Goal: Browse casually

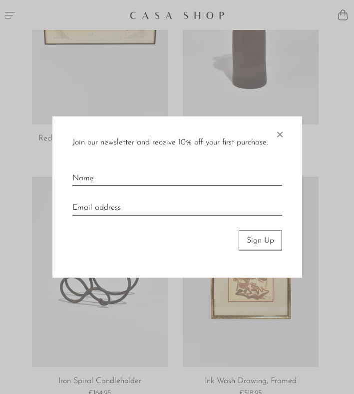
scroll to position [606, 0]
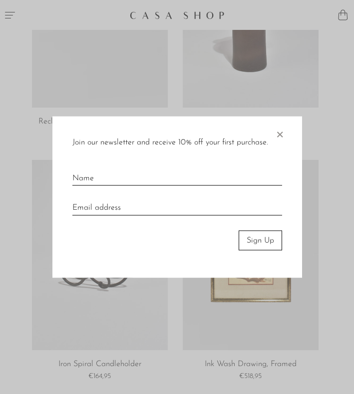
click at [280, 134] on span "×" at bounding box center [279, 132] width 10 height 32
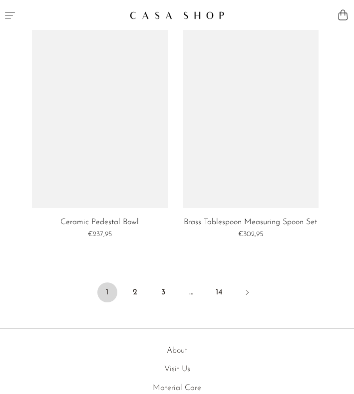
scroll to position [4158, 0]
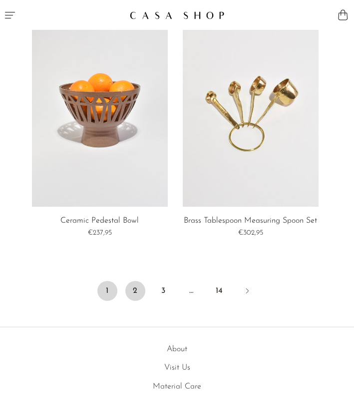
click at [136, 291] on link "2" at bounding box center [135, 291] width 20 height 20
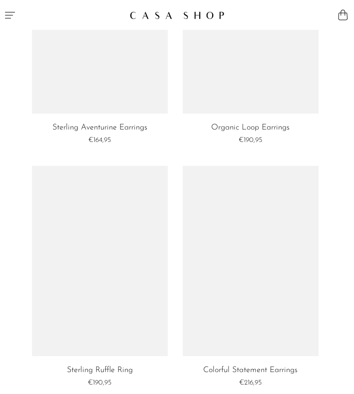
scroll to position [3270, 0]
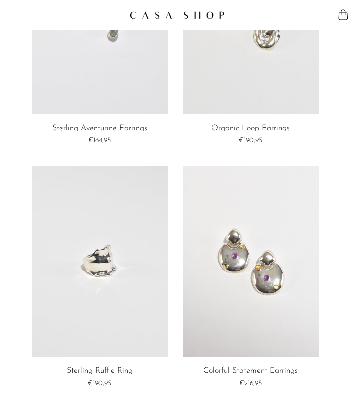
click at [84, 80] on link at bounding box center [100, 19] width 136 height 190
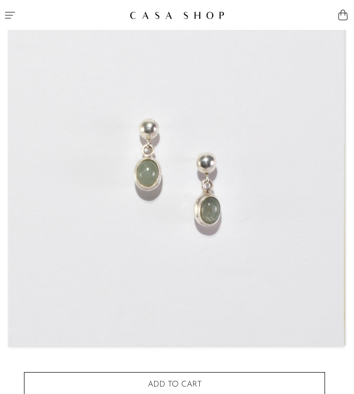
scroll to position [109, 0]
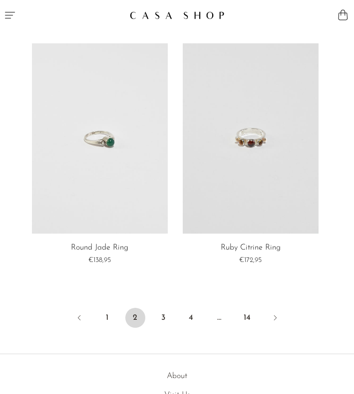
scroll to position [4123, 0]
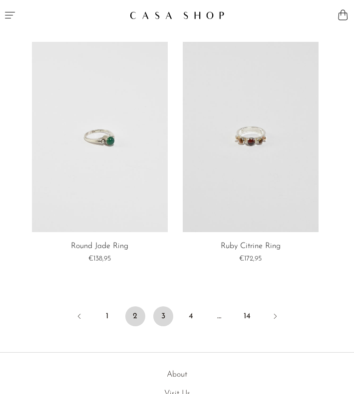
click at [166, 327] on link "3" at bounding box center [163, 317] width 20 height 20
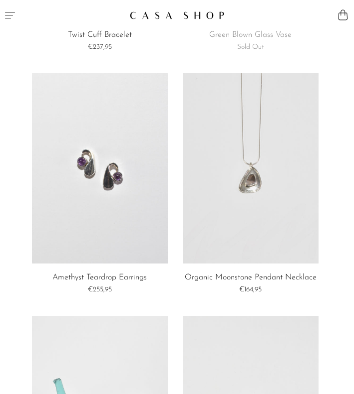
scroll to position [3875, 0]
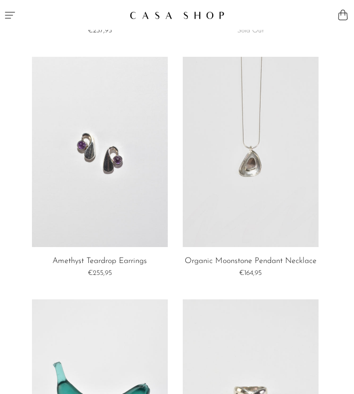
click at [125, 196] on link at bounding box center [100, 152] width 136 height 190
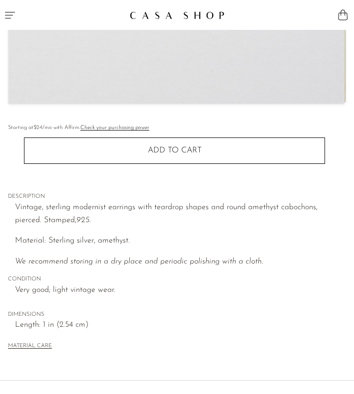
scroll to position [325, 0]
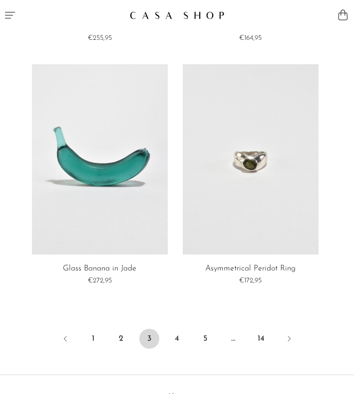
scroll to position [4138, 0]
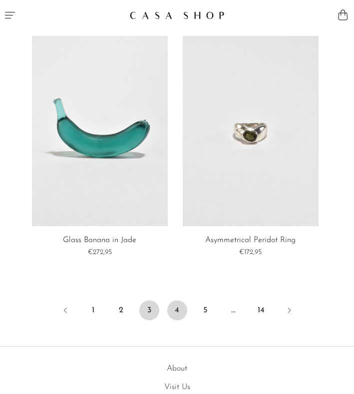
click at [172, 316] on link "4" at bounding box center [177, 311] width 20 height 20
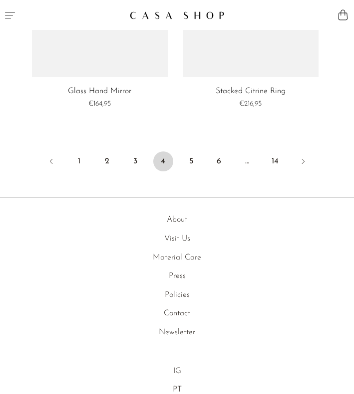
scroll to position [4321, 0]
